Goal: Task Accomplishment & Management: Complete application form

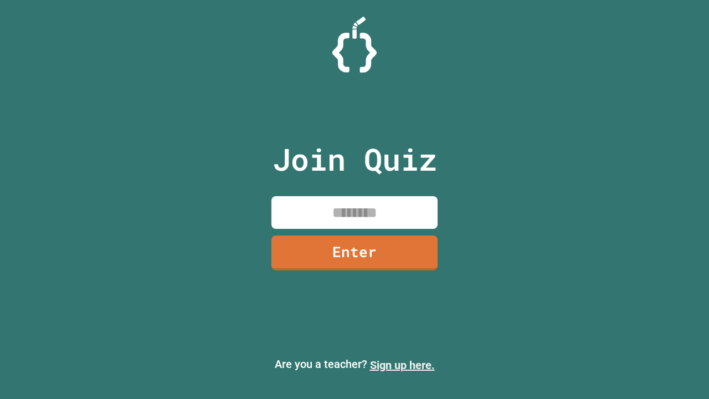
click at [402, 365] on link "Sign up here." at bounding box center [402, 365] width 65 height 13
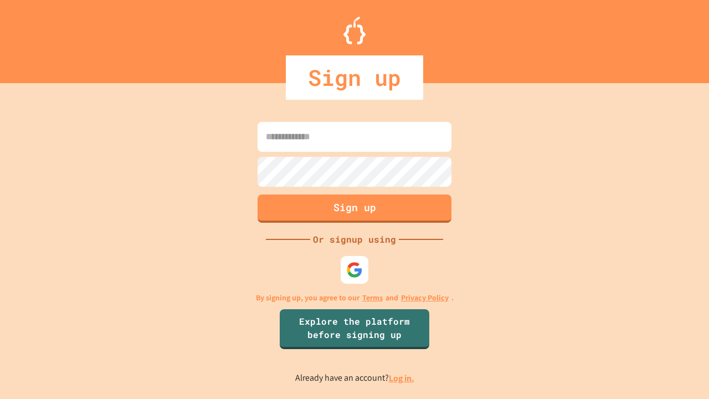
click at [402, 378] on link "Log in." at bounding box center [401, 378] width 25 height 12
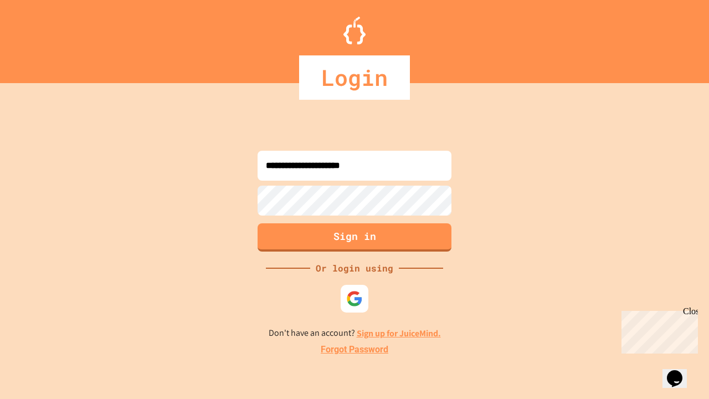
type input "**********"
